Goal: Task Accomplishment & Management: Use online tool/utility

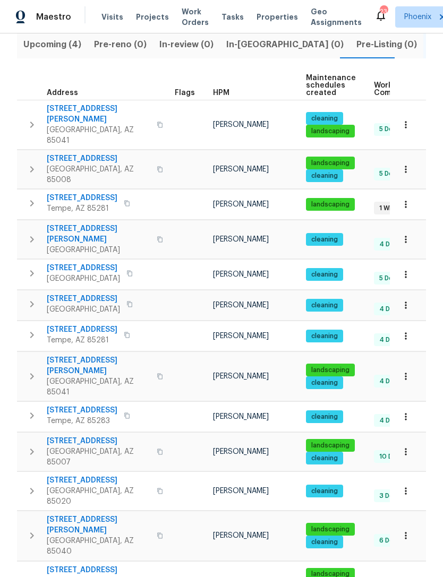
scroll to position [127, 0]
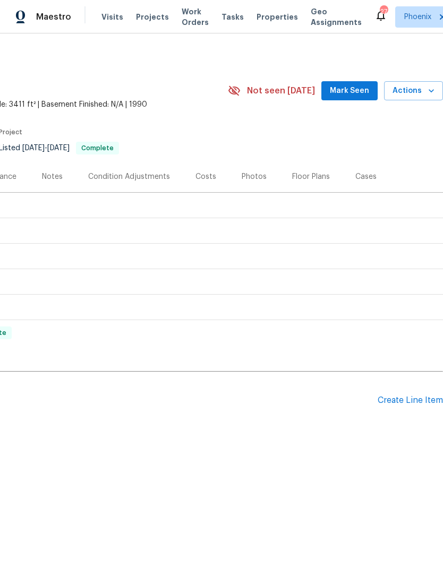
scroll to position [0, 157]
click at [404, 405] on div "Create Line Item" at bounding box center [409, 400] width 65 height 10
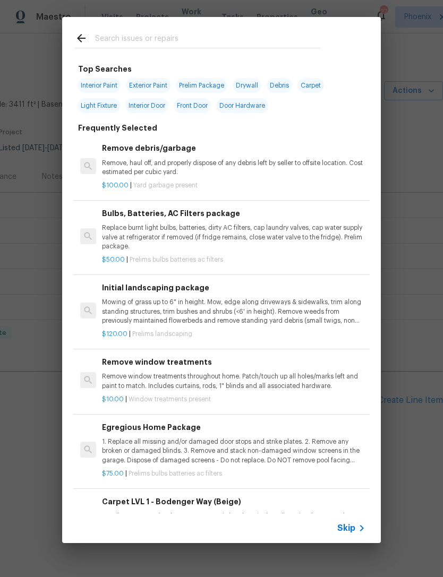
click at [187, 39] on input "text" at bounding box center [207, 40] width 225 height 16
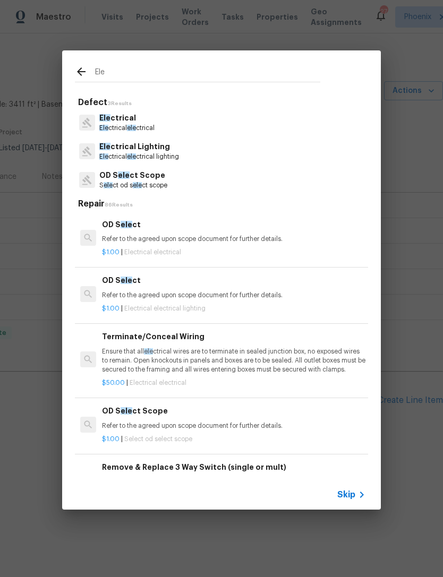
type input "Ele"
click at [172, 135] on div "Ele ctrical Ele ctrical ele ctrical" at bounding box center [221, 122] width 293 height 29
click at [154, 121] on p "Ele ctrical" at bounding box center [126, 118] width 55 height 11
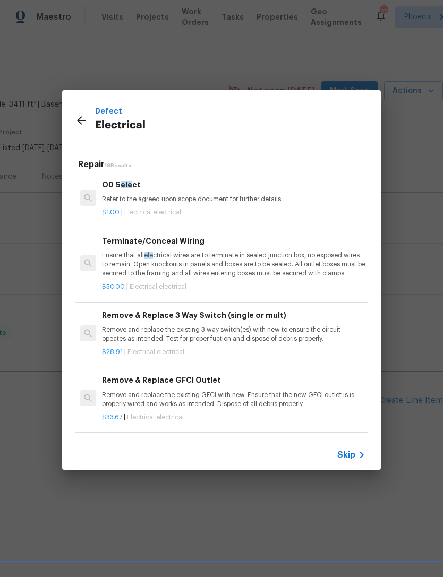
click at [280, 402] on p "Remove and replace the existing GFCI with new. Ensure that the new GFCI outlet …" at bounding box center [233, 400] width 263 height 18
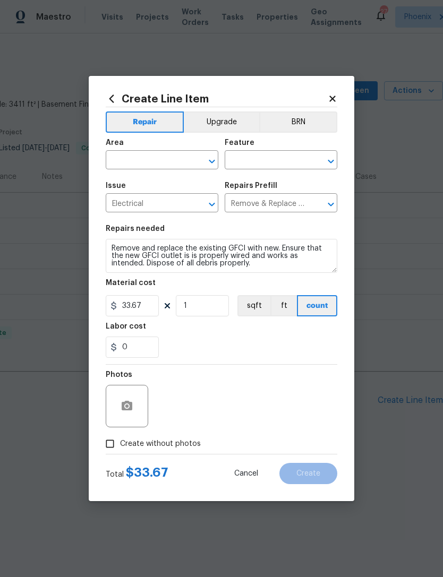
click at [156, 159] on input "text" at bounding box center [147, 161] width 83 height 16
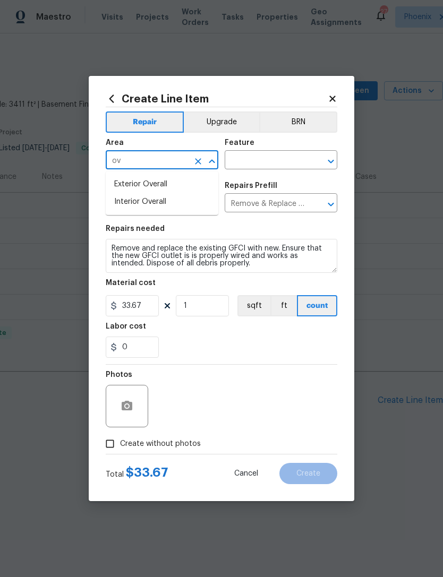
click at [159, 183] on li "Exterior Overall" at bounding box center [162, 185] width 113 height 18
type input "Exterior Overall"
click at [269, 163] on input "text" at bounding box center [266, 161] width 83 height 16
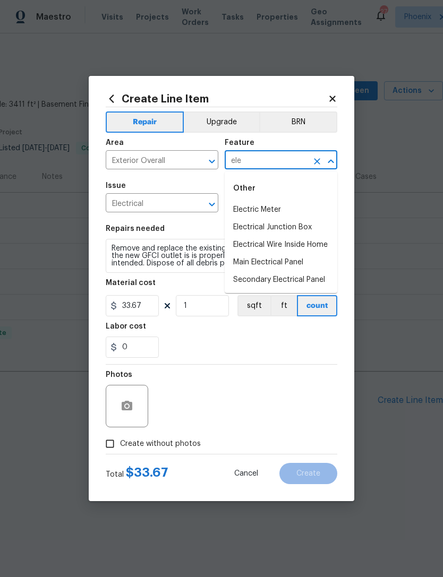
click at [299, 225] on li "Electrical Junction Box" at bounding box center [281, 228] width 113 height 18
type input "Electrical Junction Box"
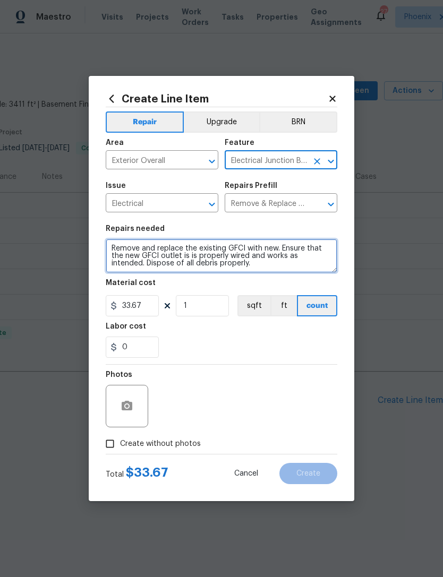
click at [227, 269] on textarea "Remove and replace the existing GFCI with new. Ensure that the new GFCI outlet …" at bounding box center [221, 256] width 231 height 34
click at [231, 271] on textarea "Remove and replace the existing GFCI with new. Ensure that the new GFCI outlet …" at bounding box center [221, 256] width 231 height 34
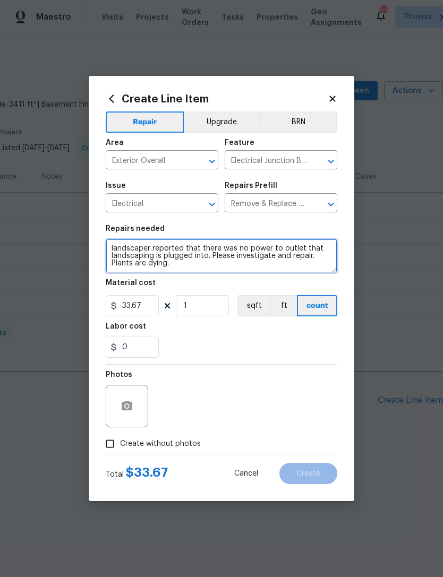
type textarea "landscaper reported that there was no power to outlet that landscaping is plugg…"
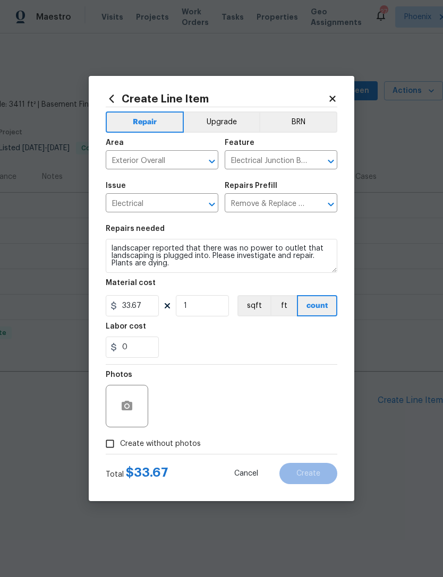
click at [304, 350] on div "0" at bounding box center [221, 347] width 231 height 21
click at [137, 408] on button "button" at bounding box center [126, 405] width 25 height 25
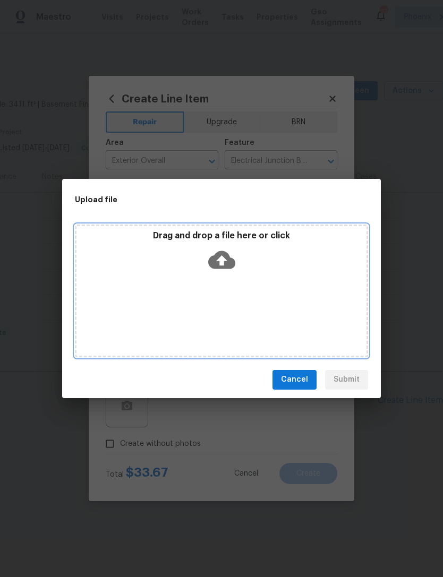
click at [231, 259] on icon at bounding box center [221, 260] width 27 height 18
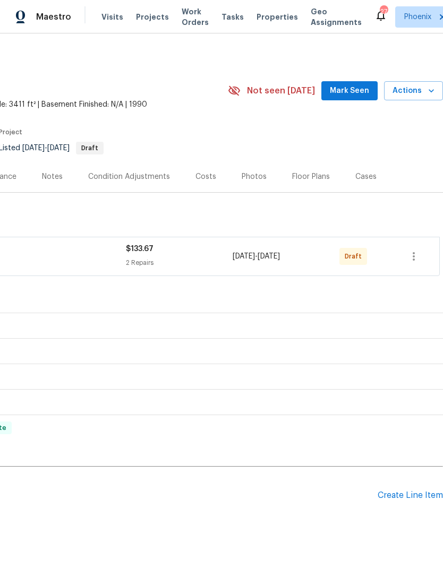
scroll to position [0, 157]
click at [418, 258] on icon "button" at bounding box center [413, 256] width 13 height 13
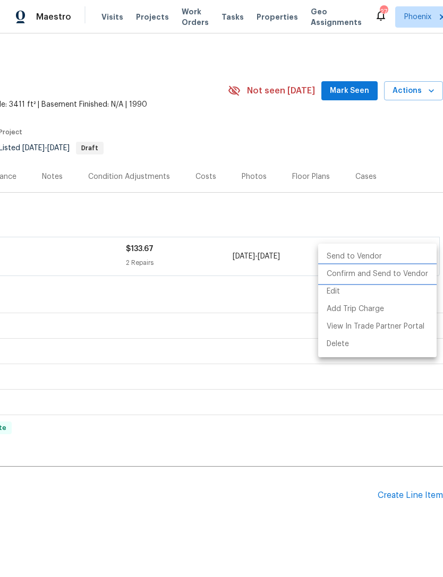
click at [398, 279] on li "Confirm and Send to Vendor" at bounding box center [377, 274] width 118 height 18
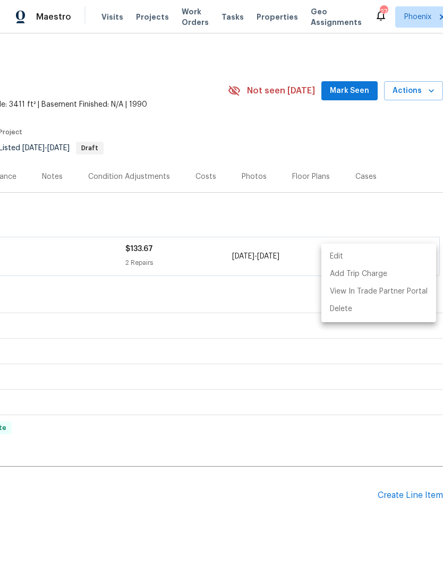
click at [164, 294] on div at bounding box center [221, 288] width 443 height 577
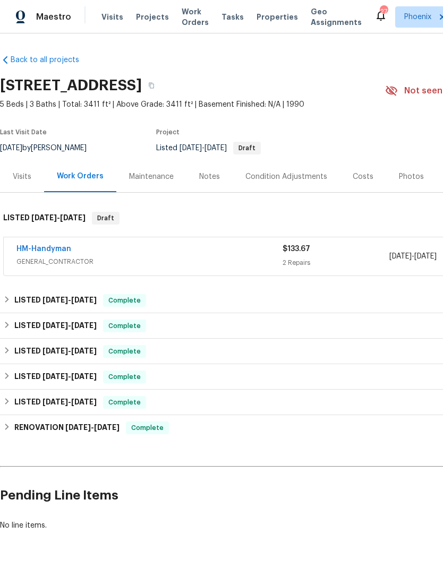
scroll to position [0, 0]
click at [42, 251] on link "HM-Handyman" at bounding box center [43, 248] width 55 height 7
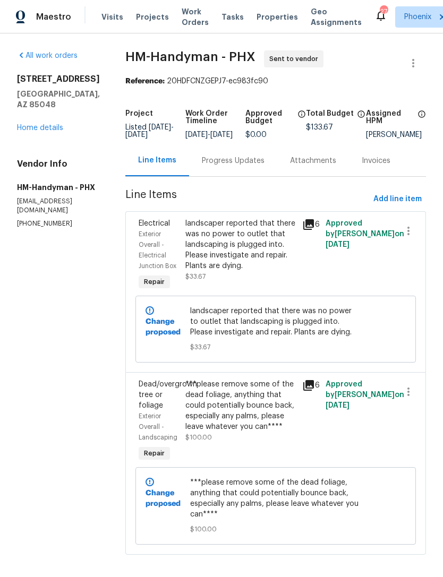
click at [242, 166] on div "Progress Updates" at bounding box center [233, 161] width 63 height 11
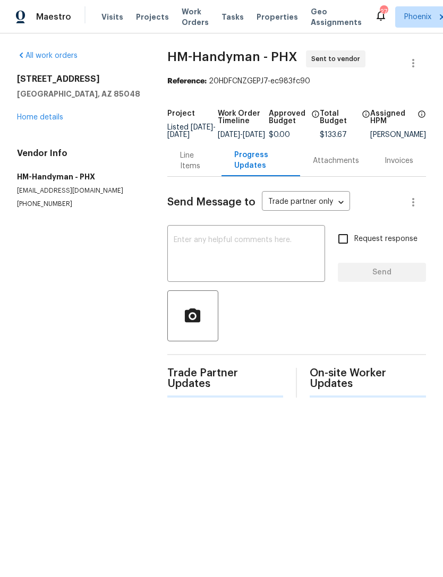
click at [238, 263] on textarea at bounding box center [246, 254] width 145 height 37
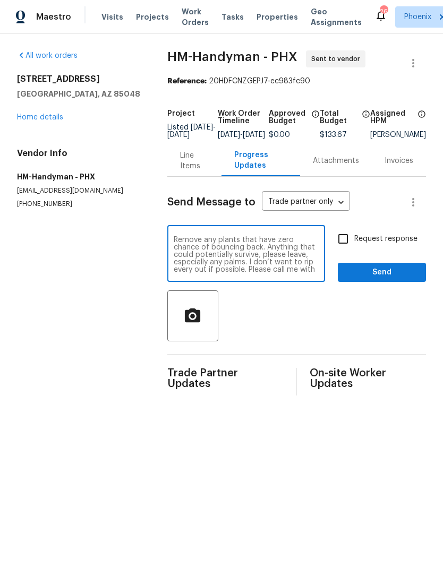
scroll to position [37, 0]
type textarea "Hello. Landscapers reported that the outlet the irrigation timer is plugged int…"
click at [340, 248] on input "Request response" at bounding box center [343, 239] width 22 height 22
checkbox input "true"
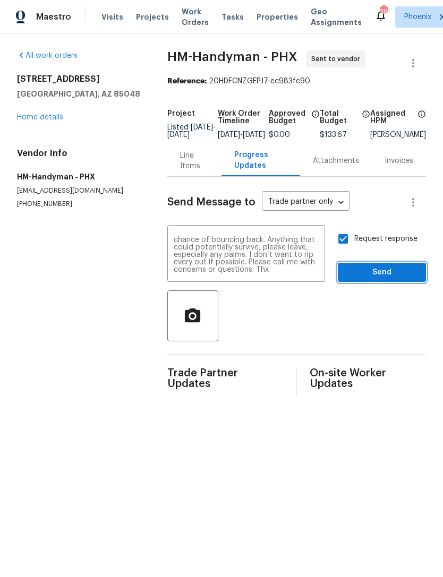
click at [395, 282] on button "Send" at bounding box center [382, 273] width 88 height 20
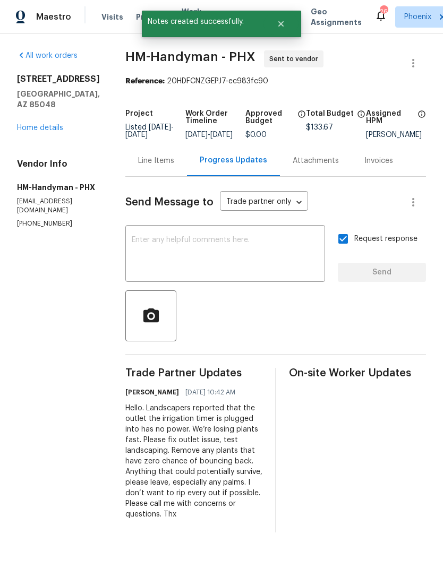
scroll to position [0, 0]
click at [39, 124] on link "Home details" at bounding box center [40, 127] width 46 height 7
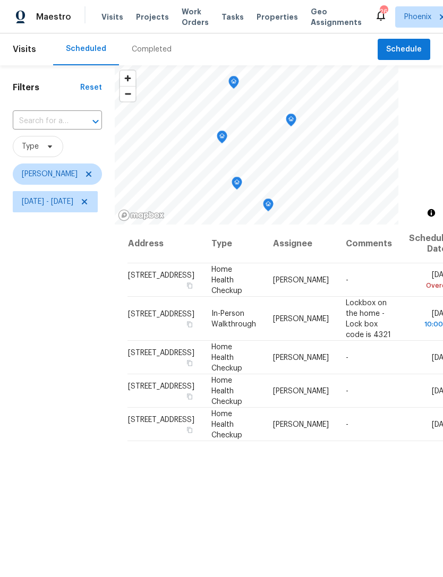
click at [273, 201] on icon "Map marker" at bounding box center [268, 205] width 10 height 12
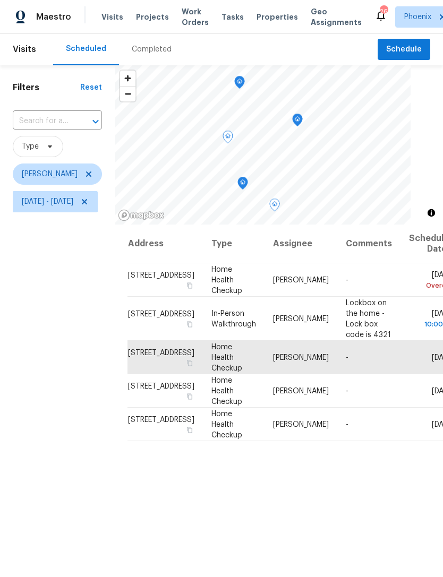
click at [247, 186] on icon "Map marker" at bounding box center [243, 183] width 10 height 12
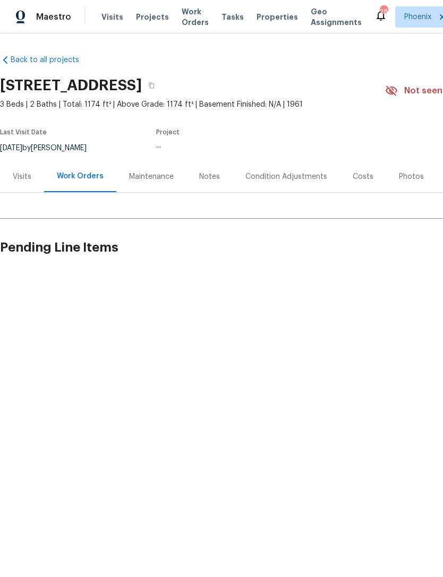
click at [186, 26] on span "Work Orders" at bounding box center [195, 16] width 27 height 21
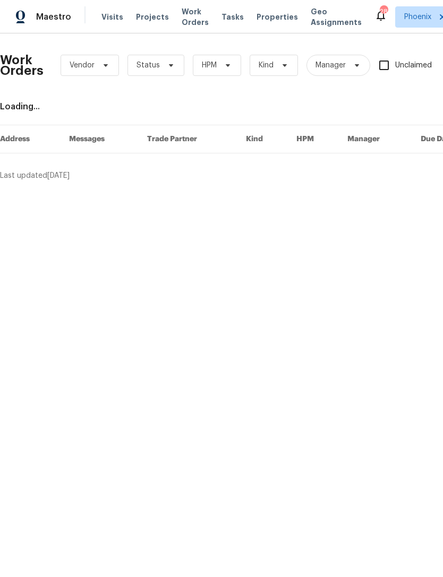
click at [189, 18] on span "Work Orders" at bounding box center [195, 16] width 27 height 21
click at [185, 14] on span "Work Orders" at bounding box center [195, 16] width 27 height 21
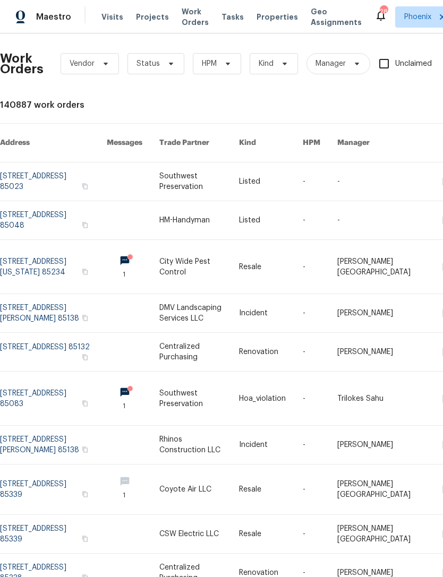
scroll to position [2, 0]
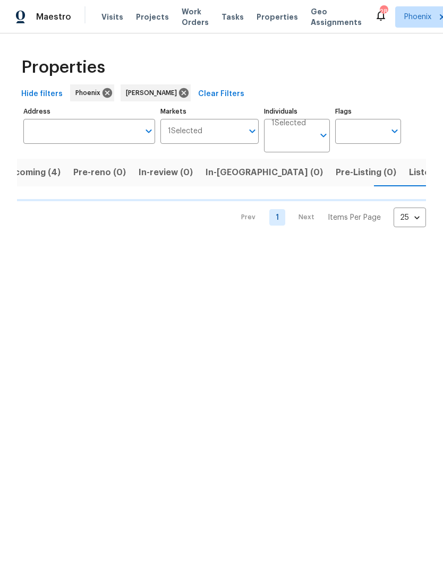
scroll to position [0, 21]
